Goal: Information Seeking & Learning: Learn about a topic

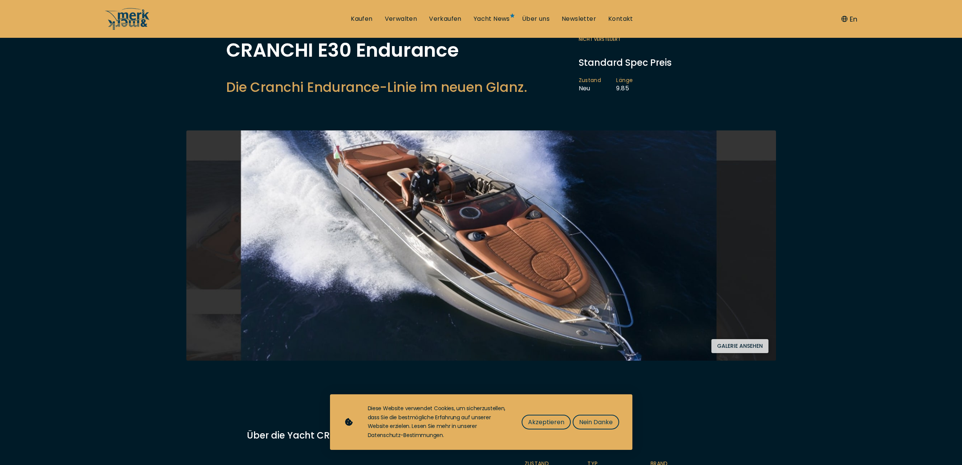
scroll to position [145, 0]
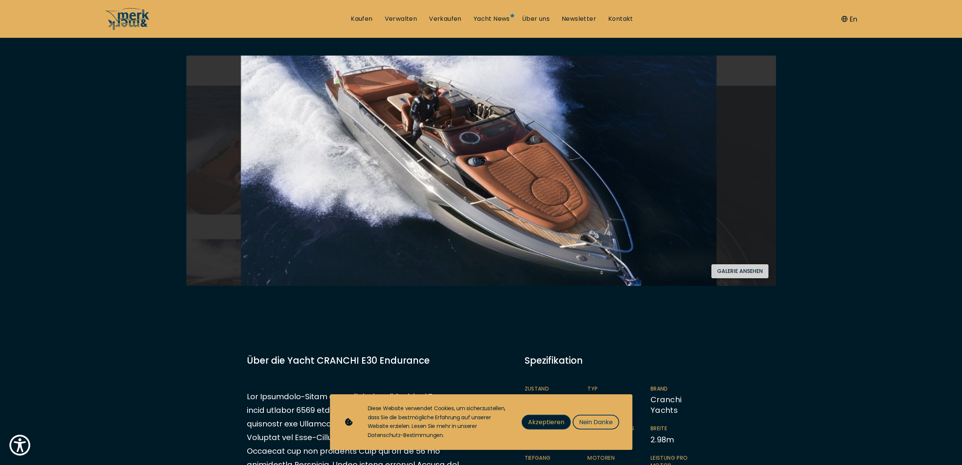
click at [558, 420] on span "Akzeptieren" at bounding box center [546, 421] width 36 height 9
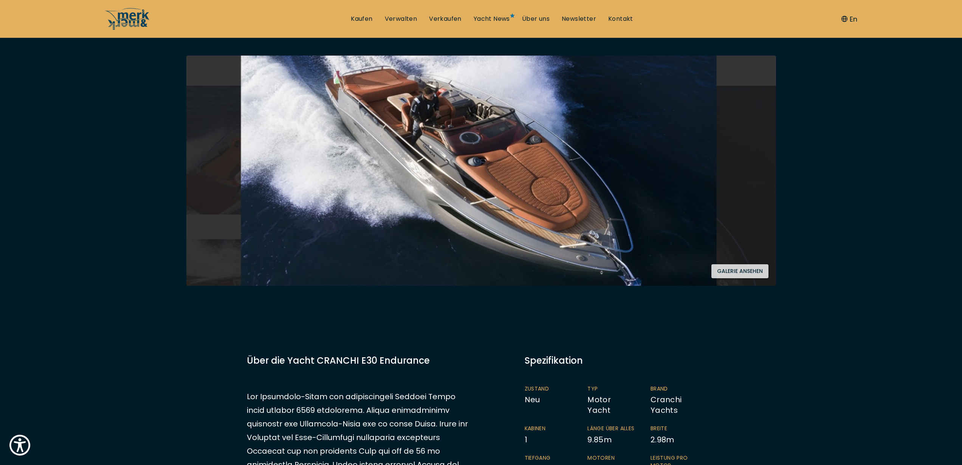
click at [745, 270] on button "Galerie ansehen" at bounding box center [739, 271] width 57 height 14
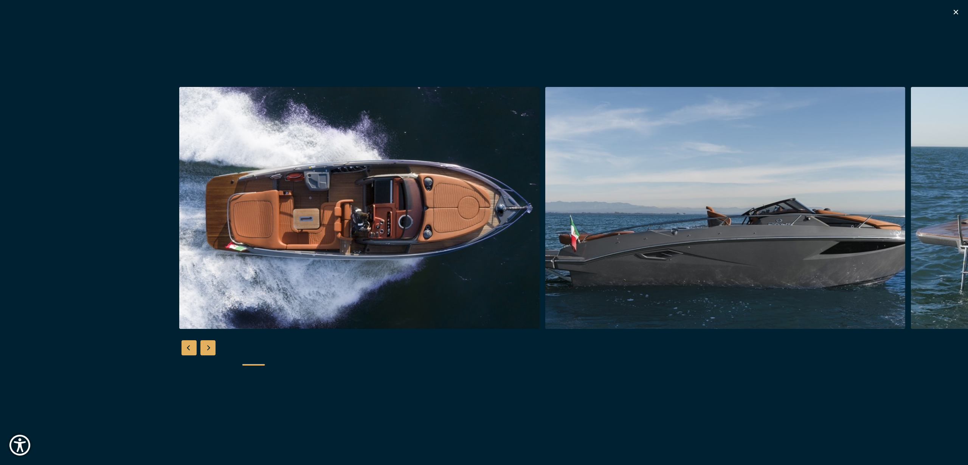
click at [545, 286] on img "button" at bounding box center [725, 208] width 360 height 242
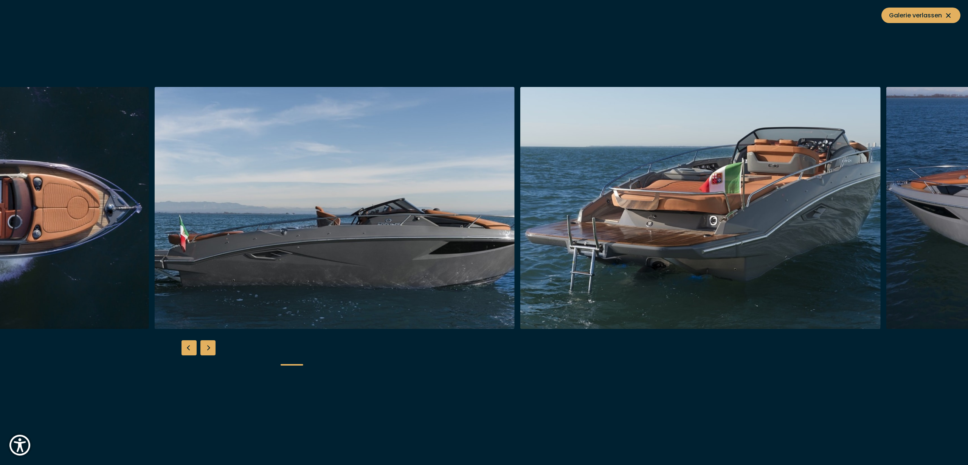
click at [520, 248] on img "button" at bounding box center [700, 208] width 360 height 242
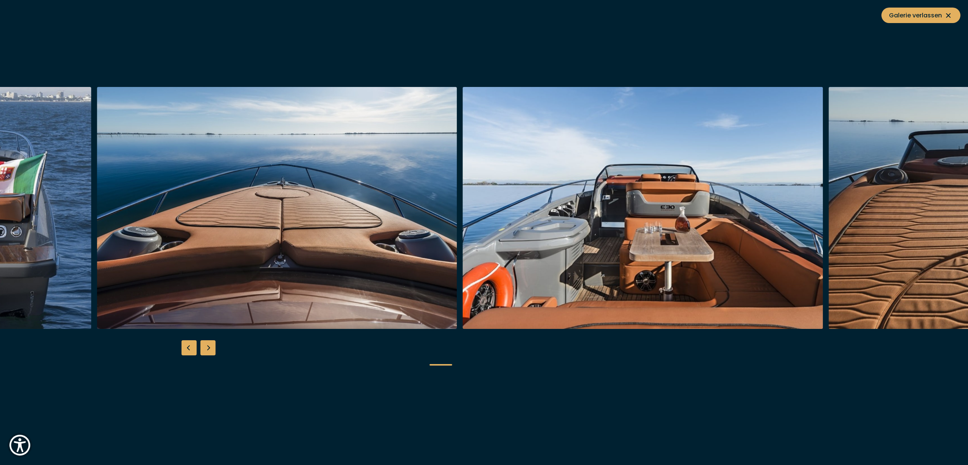
click at [180, 229] on img "button" at bounding box center [277, 208] width 360 height 242
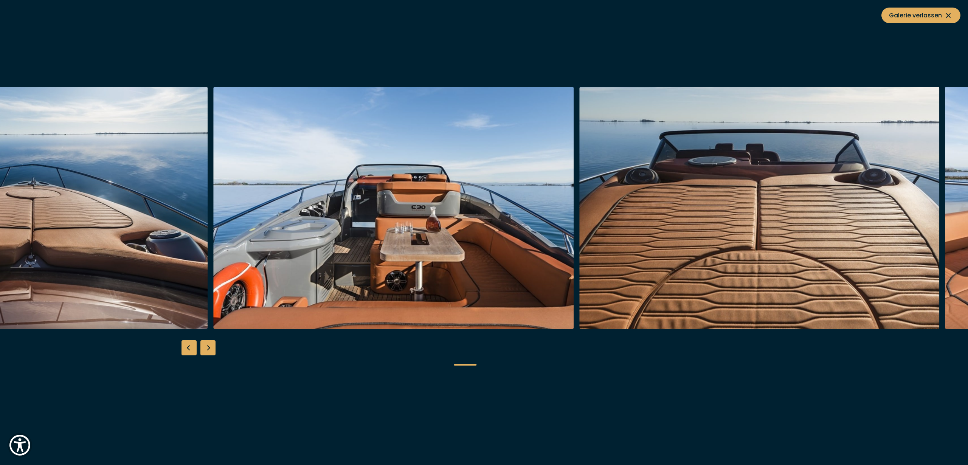
click at [214, 217] on img "button" at bounding box center [394, 208] width 360 height 242
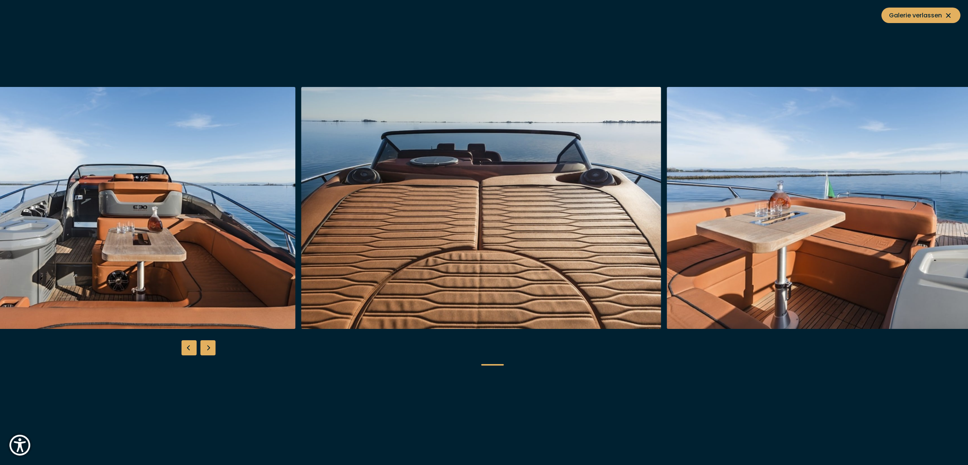
click at [667, 250] on img "button" at bounding box center [847, 208] width 360 height 242
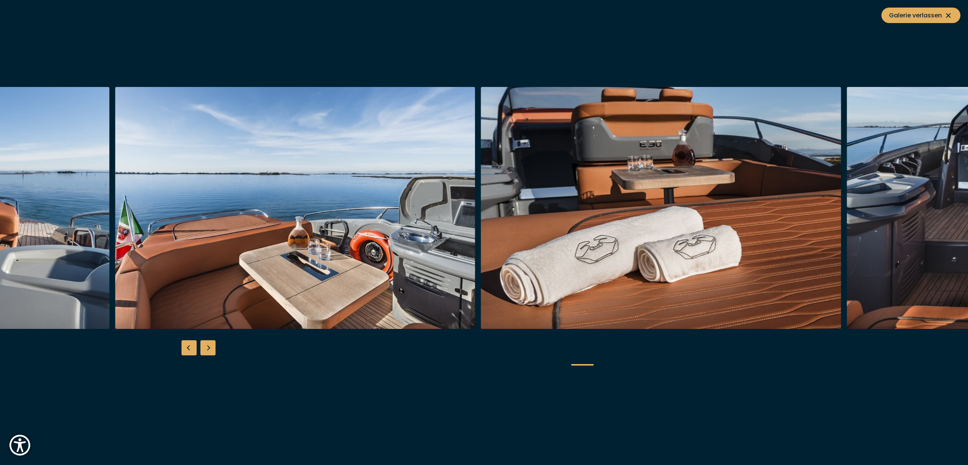
click at [248, 238] on img "button" at bounding box center [295, 208] width 360 height 242
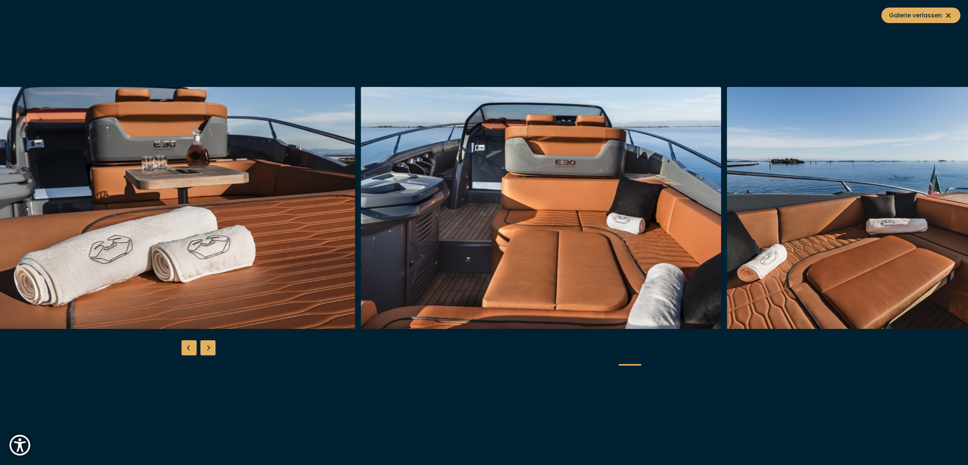
click at [166, 234] on img "button" at bounding box center [175, 208] width 360 height 242
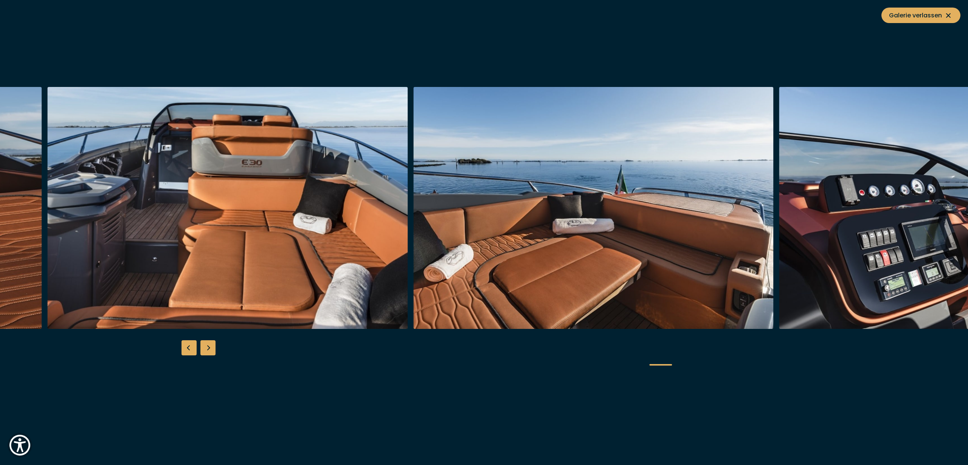
click at [413, 249] on img "button" at bounding box center [593, 208] width 360 height 242
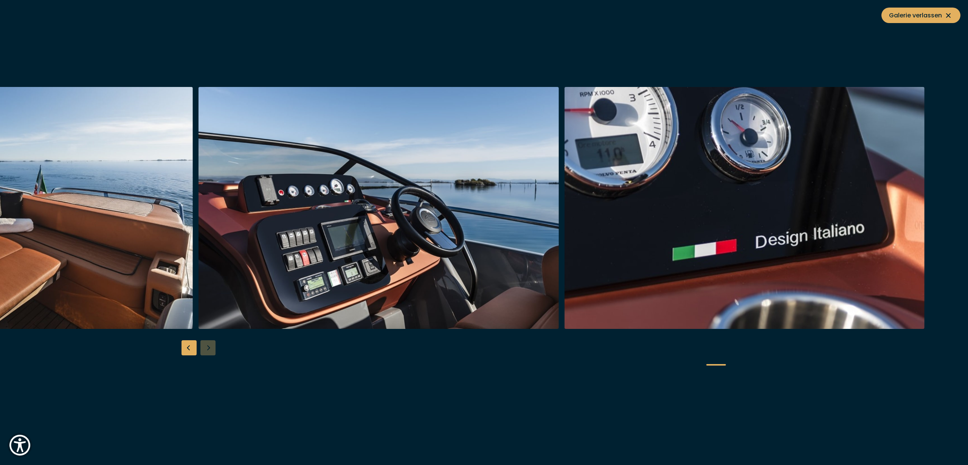
click at [344, 209] on img "button" at bounding box center [378, 208] width 360 height 242
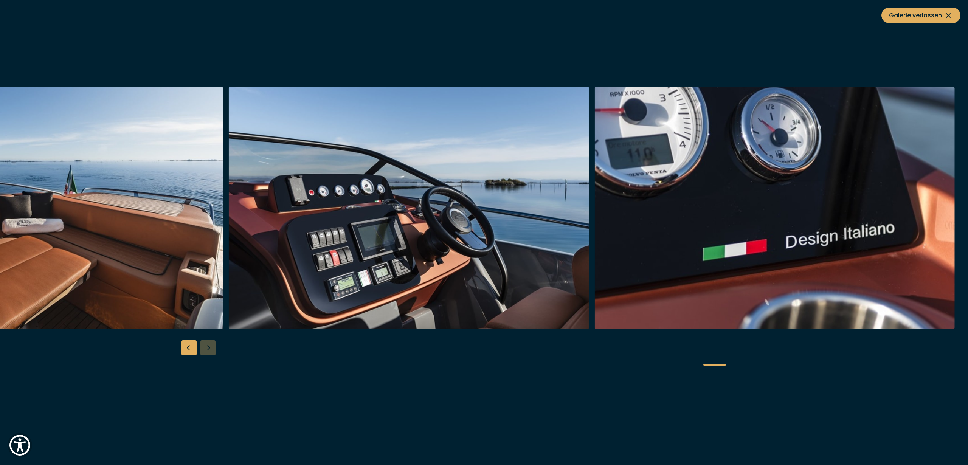
drag, startPoint x: 916, startPoint y: 16, endPoint x: 813, endPoint y: 42, distance: 106.4
click at [916, 16] on span "Galerie verlassen" at bounding box center [921, 15] width 64 height 9
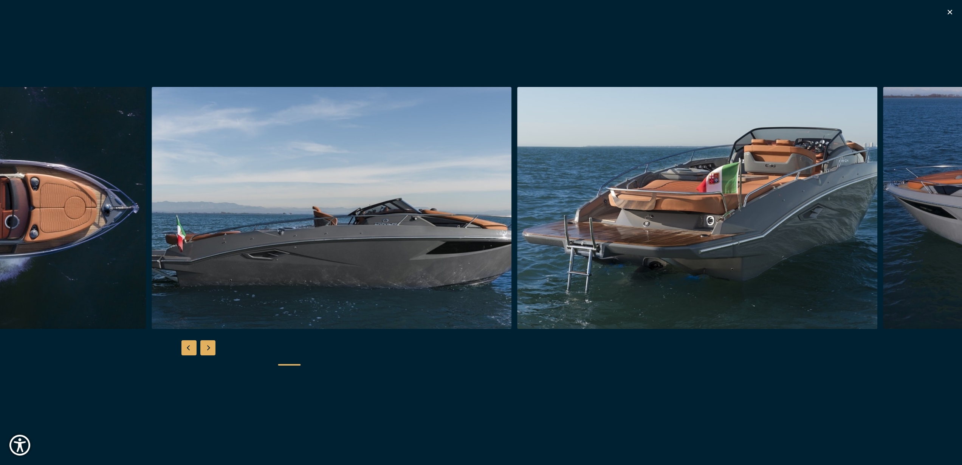
scroll to position [1094, 0]
click at [521, 349] on div at bounding box center [481, 232] width 962 height 291
click at [950, 14] on icon "button" at bounding box center [949, 12] width 9 height 9
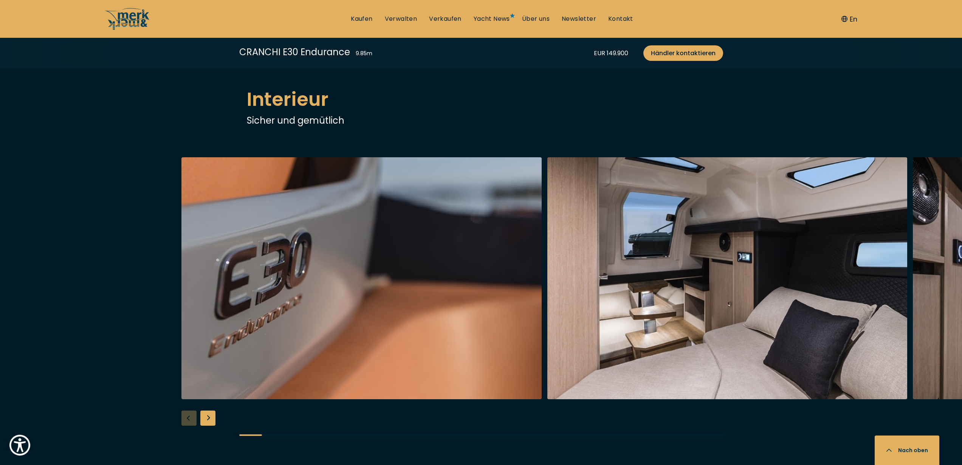
scroll to position [1392, 0]
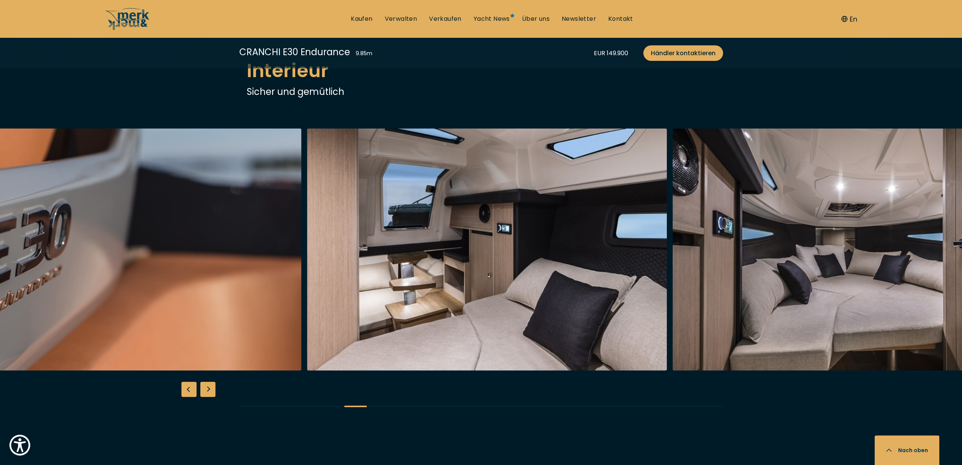
click at [307, 312] on img "button" at bounding box center [487, 250] width 360 height 242
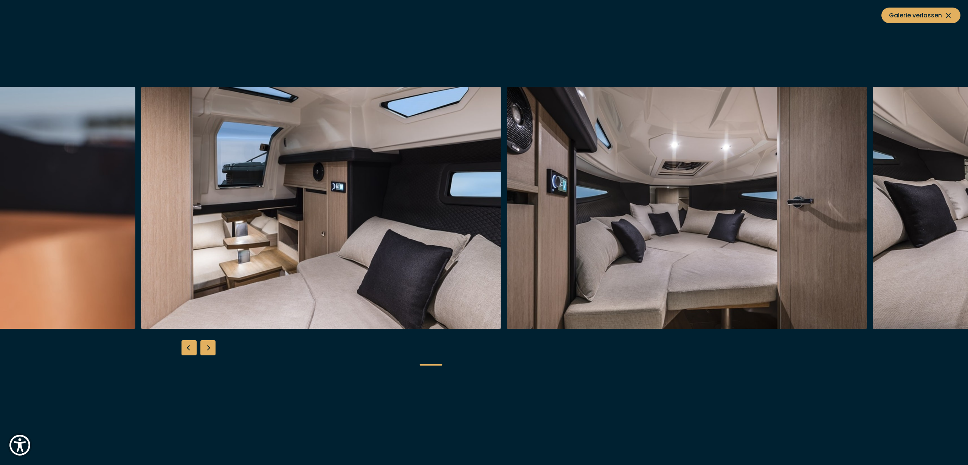
click at [507, 275] on img "button" at bounding box center [687, 208] width 360 height 242
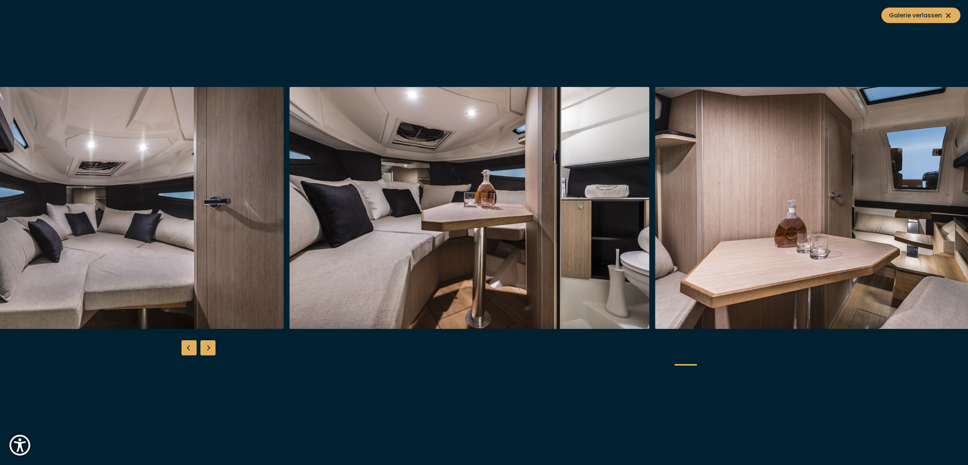
click at [329, 276] on img "button" at bounding box center [469, 208] width 360 height 242
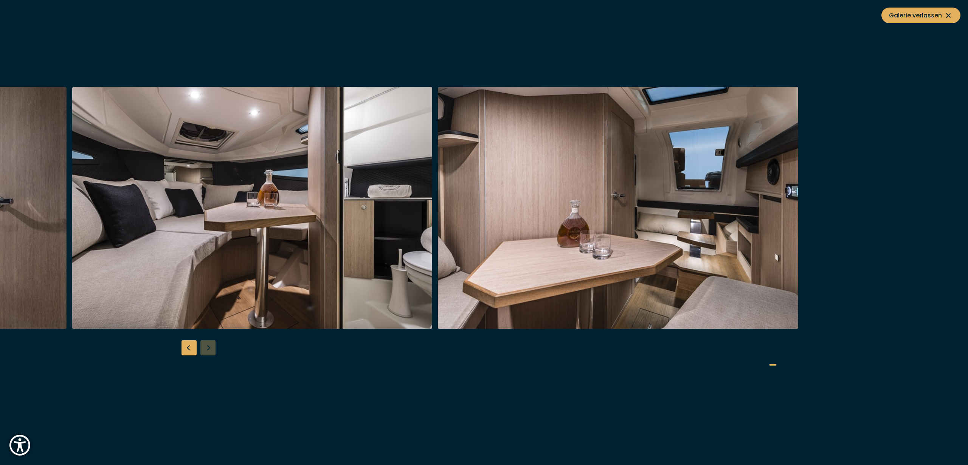
click at [488, 205] on img "button" at bounding box center [618, 208] width 360 height 242
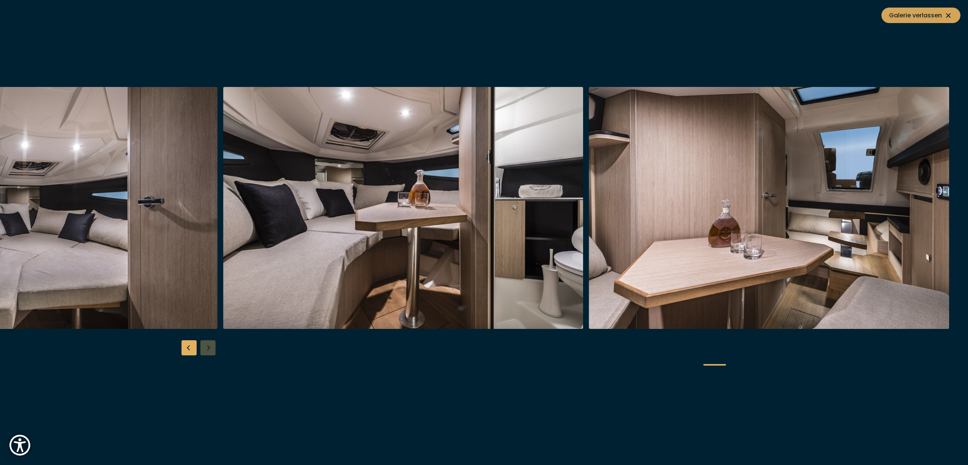
click at [904, 19] on span "Galerie verlassen" at bounding box center [921, 15] width 64 height 9
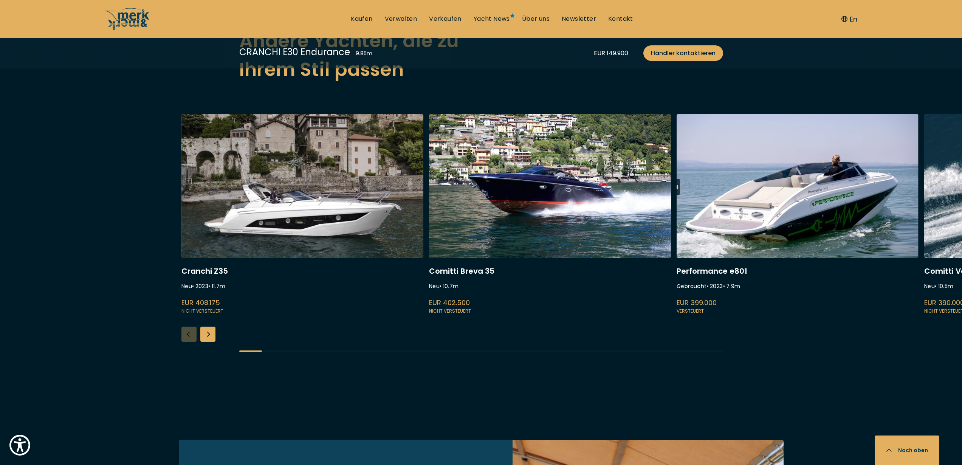
scroll to position [2031, 0]
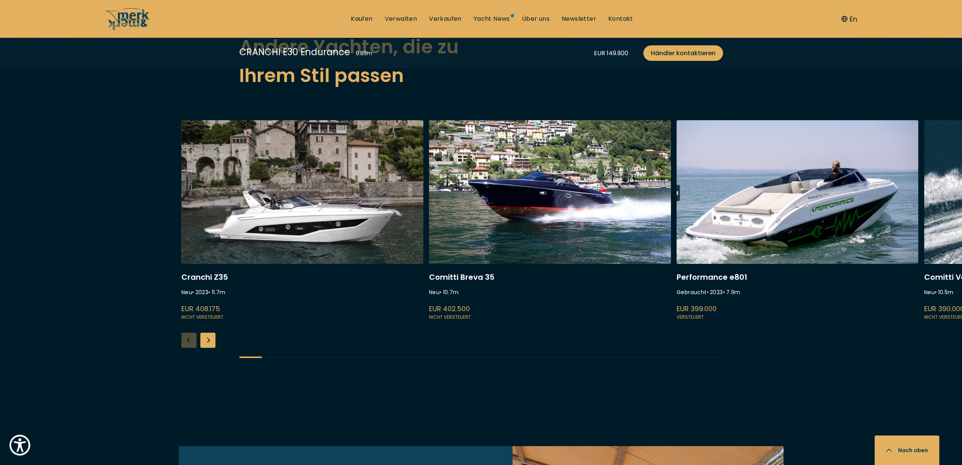
click at [208, 340] on div "Next slide" at bounding box center [207, 340] width 15 height 15
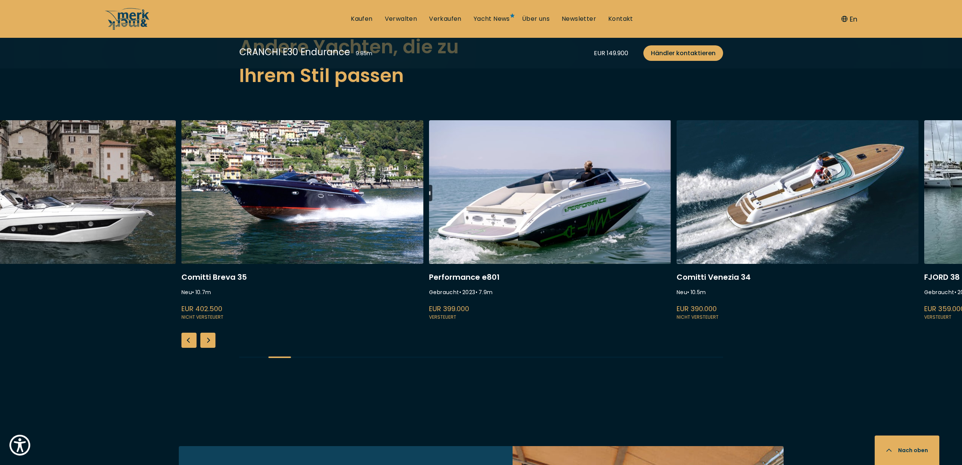
click at [208, 340] on div "Next slide" at bounding box center [207, 340] width 15 height 15
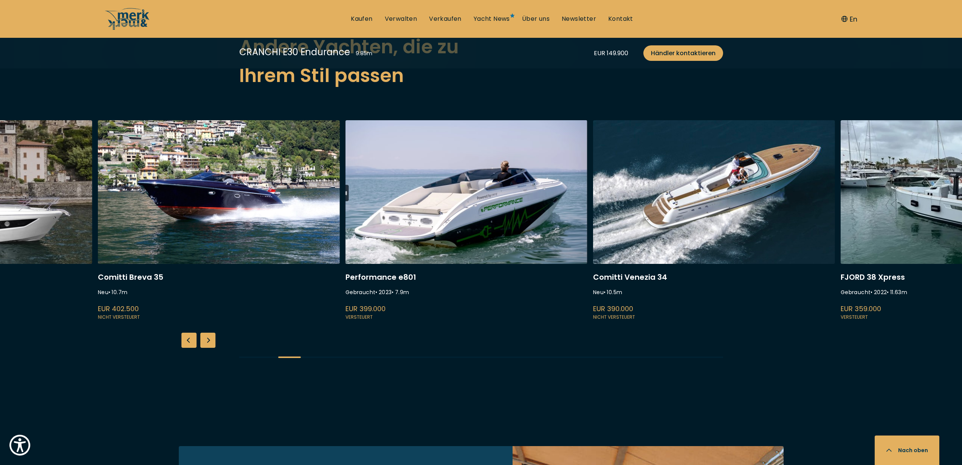
click at [208, 340] on div "Next slide" at bounding box center [207, 340] width 15 height 15
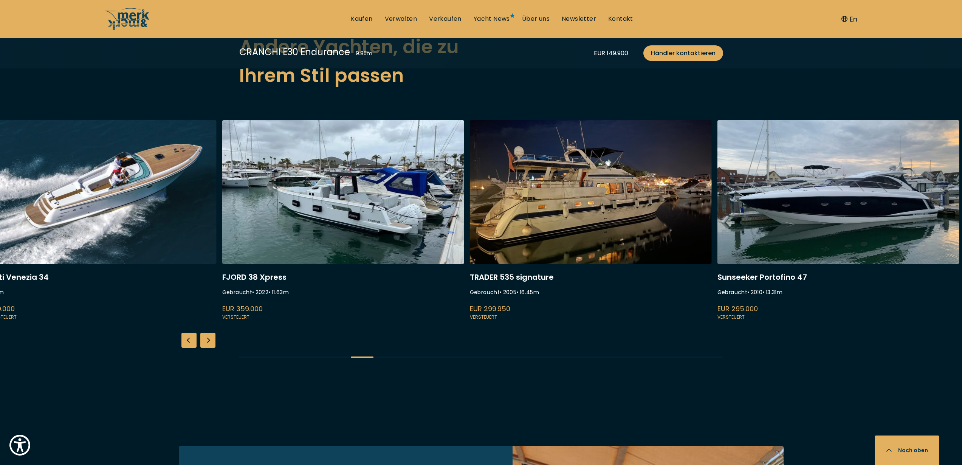
click at [148, 225] on link at bounding box center [96, 220] width 242 height 201
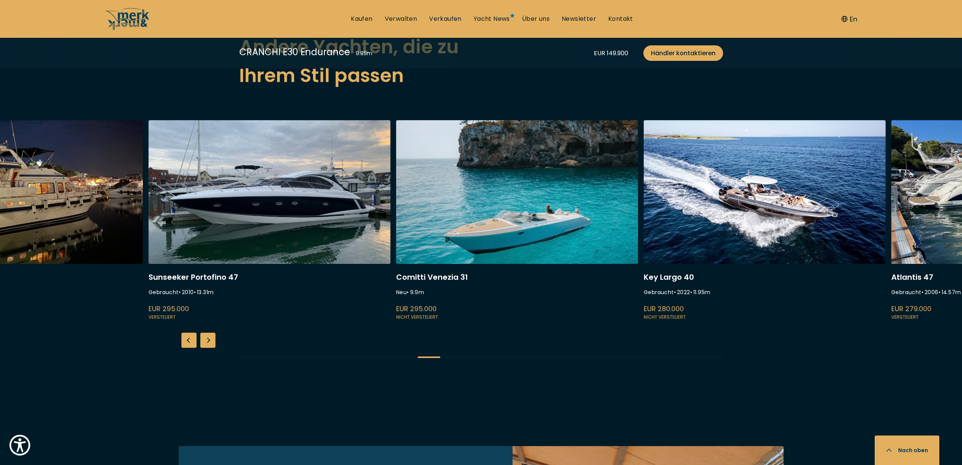
click at [229, 225] on link at bounding box center [270, 220] width 242 height 201
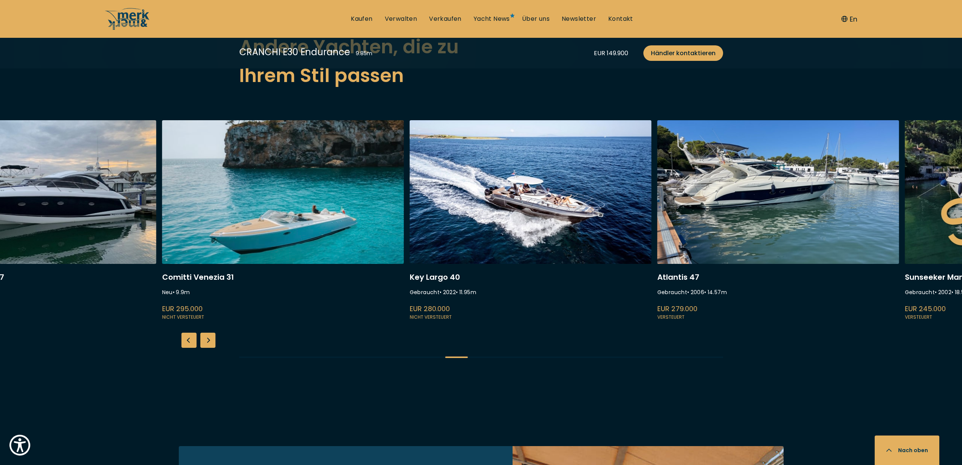
click at [410, 189] on link at bounding box center [531, 220] width 242 height 201
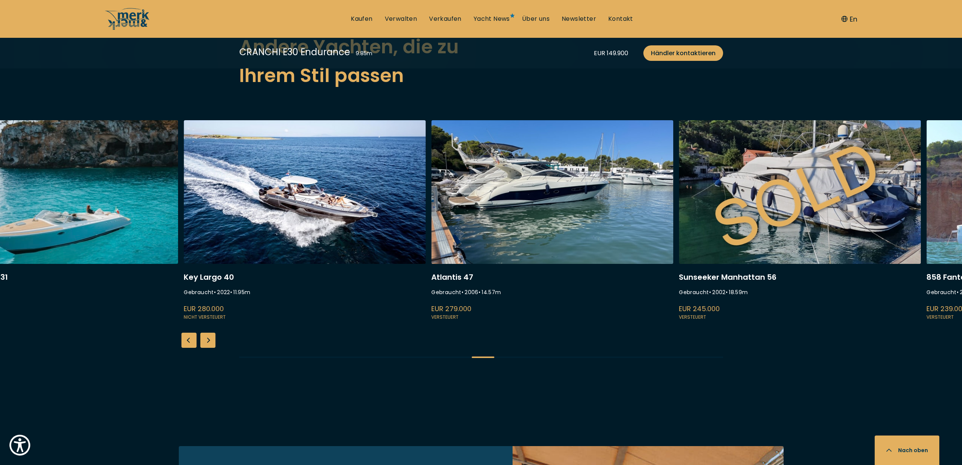
click at [679, 188] on link at bounding box center [800, 220] width 242 height 201
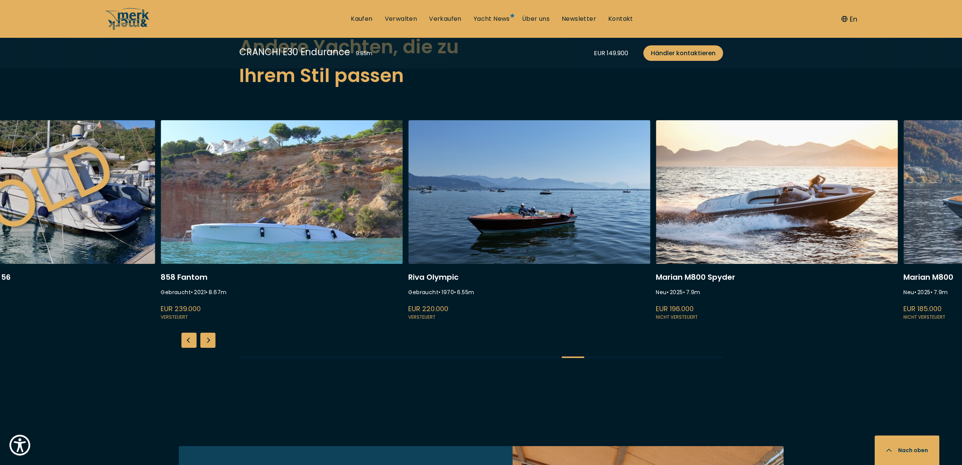
click at [271, 183] on link at bounding box center [282, 220] width 242 height 201
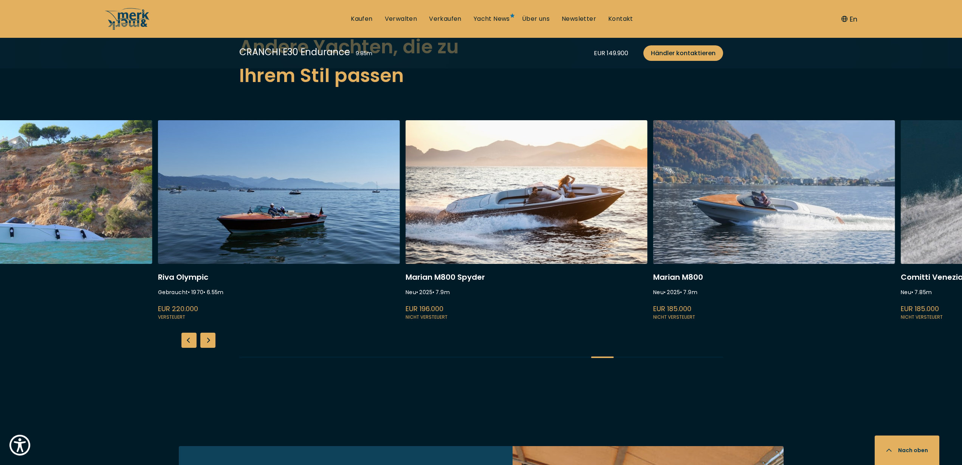
click at [406, 200] on link at bounding box center [527, 220] width 242 height 201
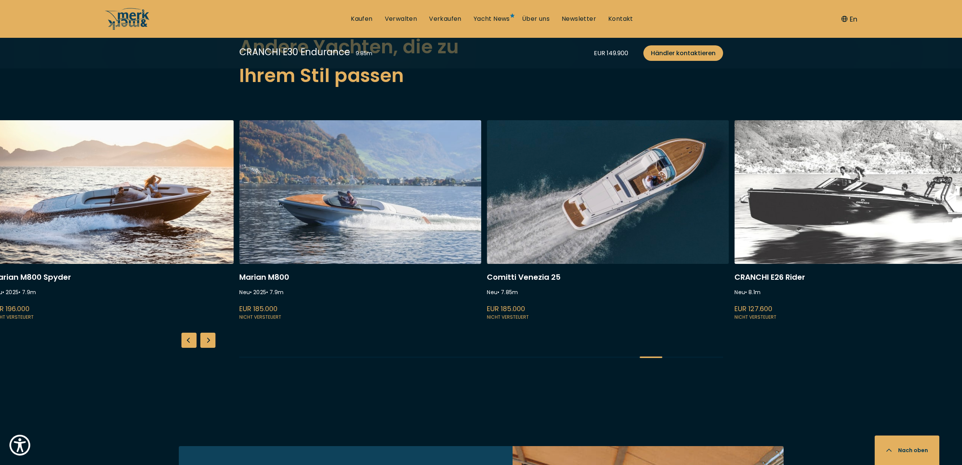
click at [426, 194] on link at bounding box center [360, 220] width 242 height 201
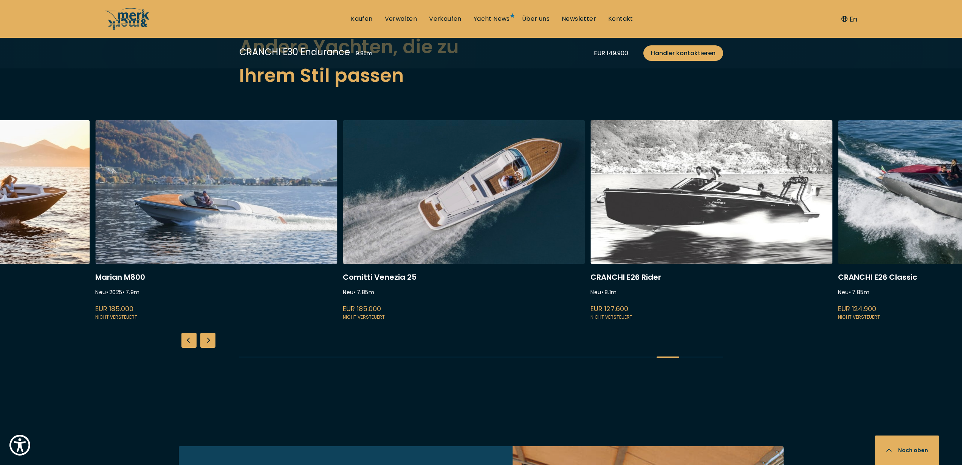
click at [401, 195] on link at bounding box center [464, 220] width 242 height 201
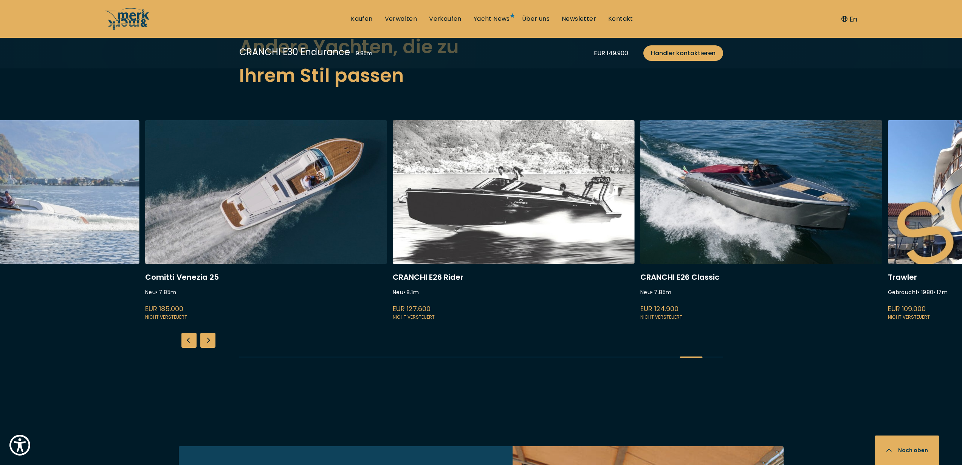
click at [640, 176] on link at bounding box center [761, 220] width 242 height 201
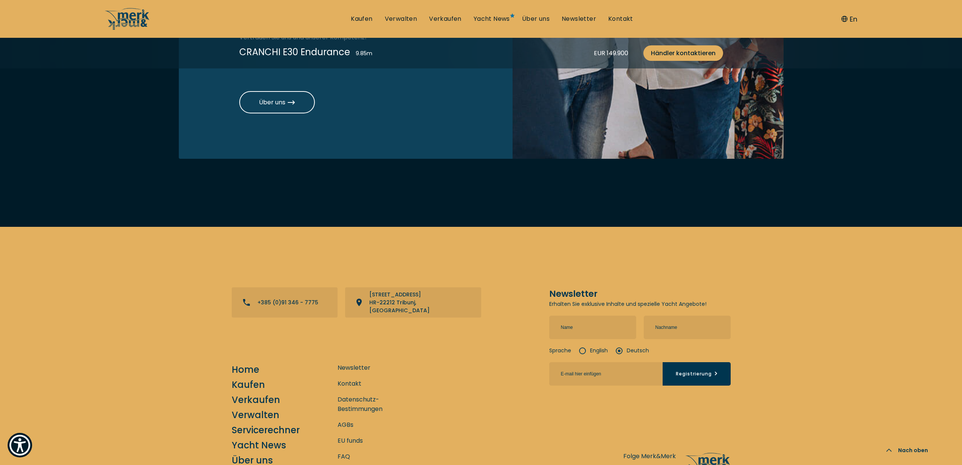
scroll to position [2773, 0]
